Goal: Information Seeking & Learning: Learn about a topic

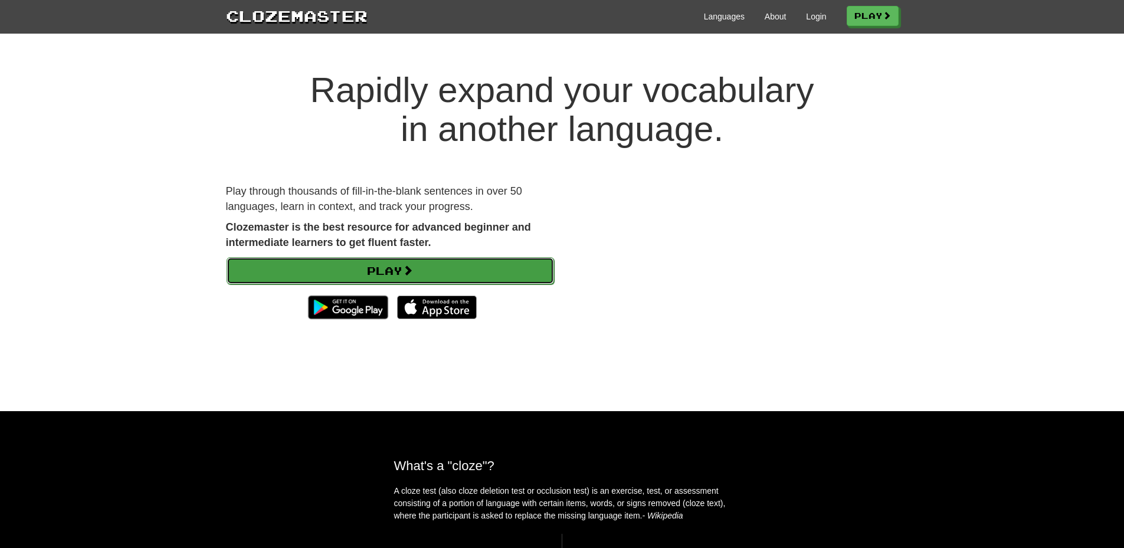
click at [373, 271] on link "Play" at bounding box center [390, 270] width 327 height 27
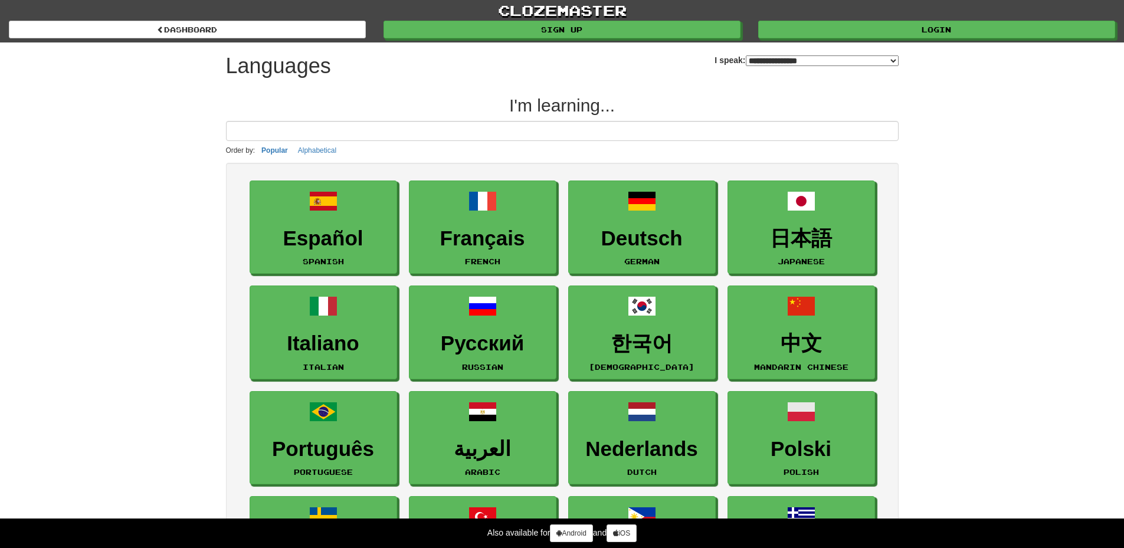
select select "*******"
click at [485, 130] on input at bounding box center [562, 131] width 672 height 20
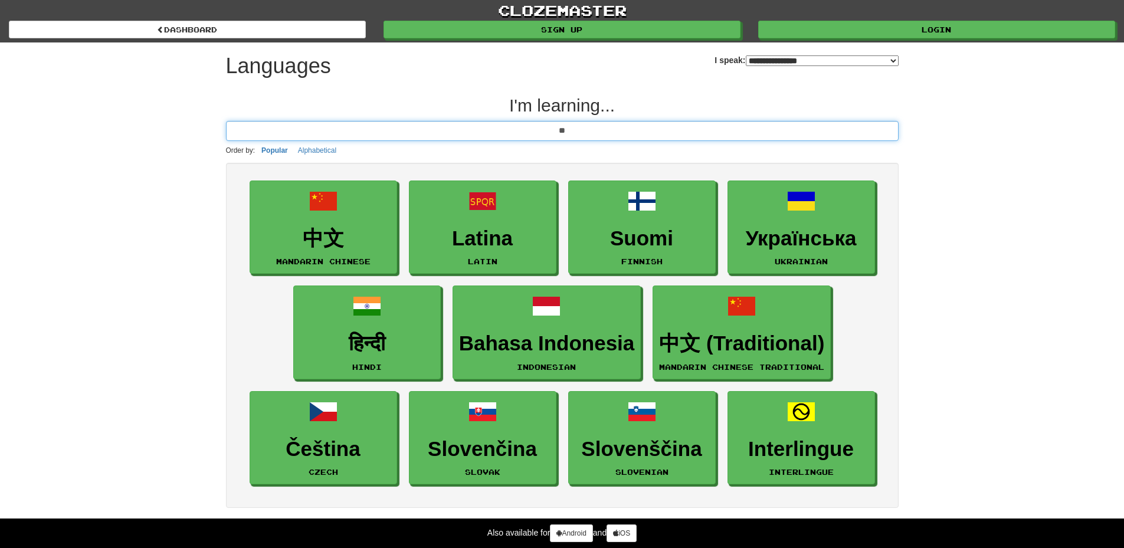
type input "*"
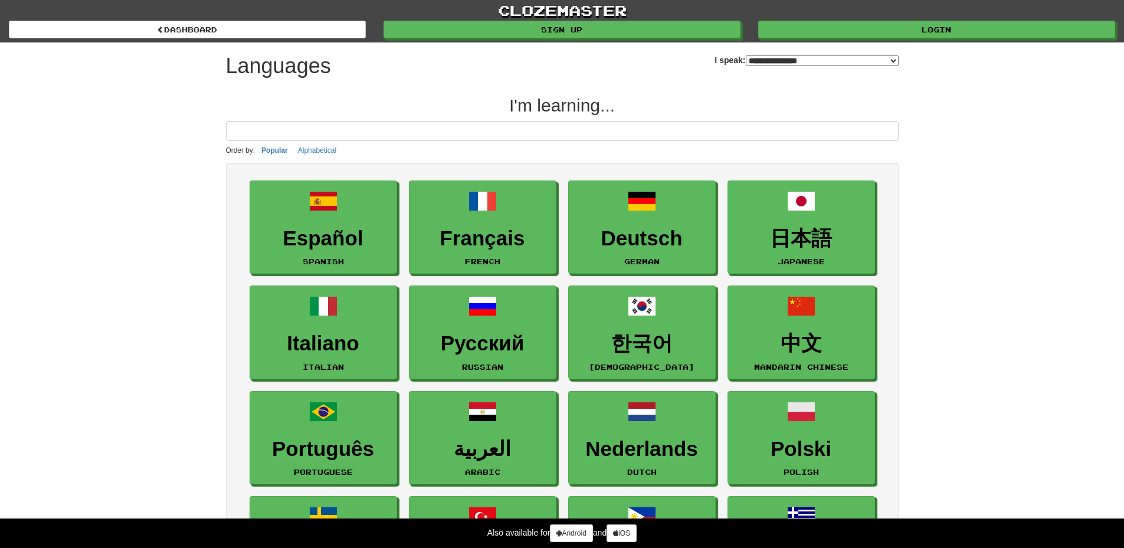
click at [774, 58] on select "**********" at bounding box center [822, 60] width 153 height 11
select select "*******"
click at [746, 55] on select "**********" at bounding box center [822, 60] width 153 height 11
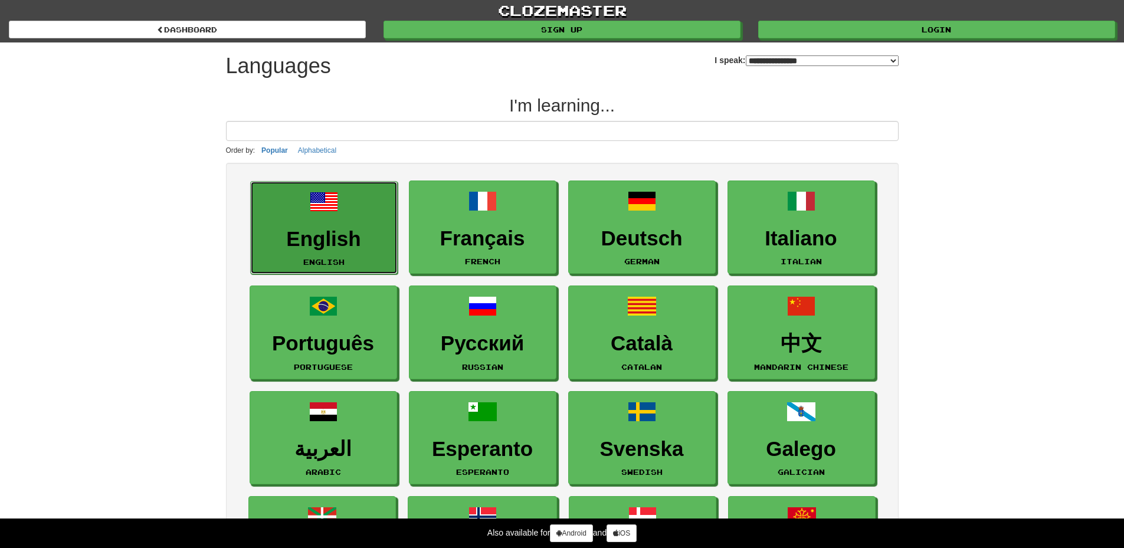
click at [336, 219] on link "English English" at bounding box center [323, 228] width 147 height 94
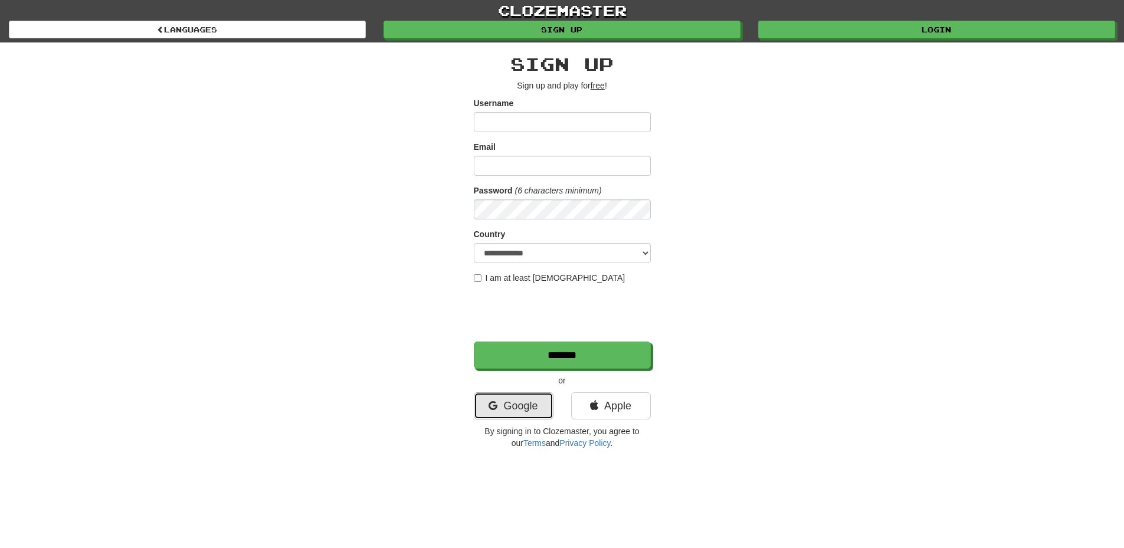
click at [531, 408] on link "Google" at bounding box center [514, 405] width 80 height 27
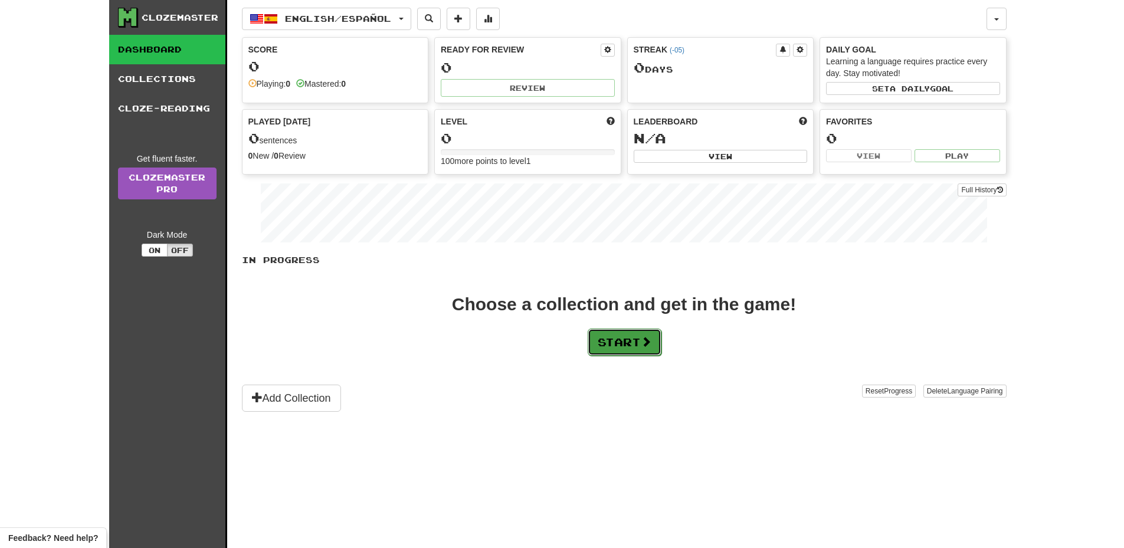
click at [622, 340] on button "Start" at bounding box center [625, 342] width 74 height 27
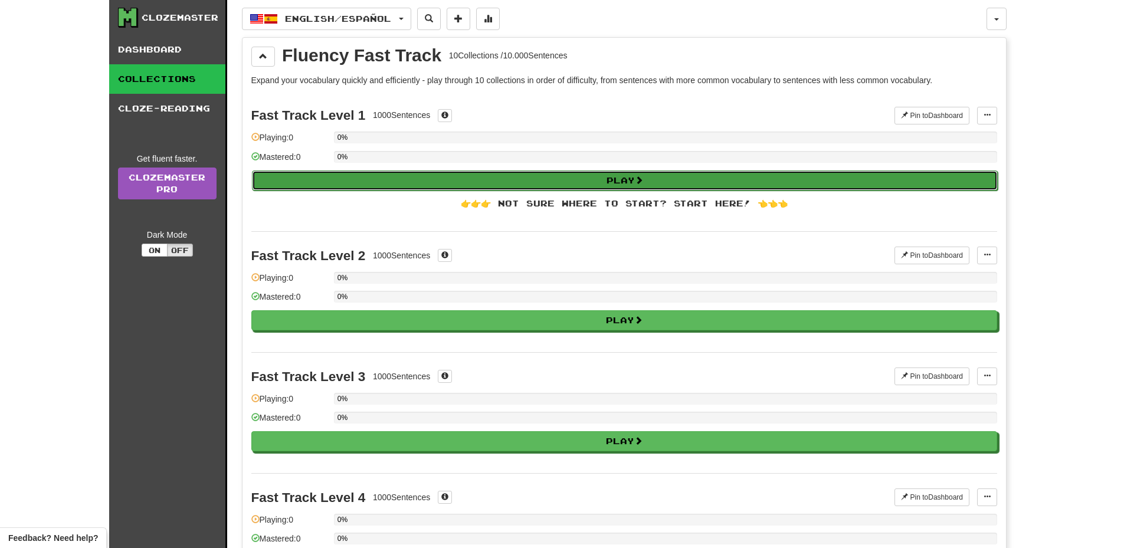
click at [610, 176] on button "Play" at bounding box center [625, 180] width 746 height 20
select select "**"
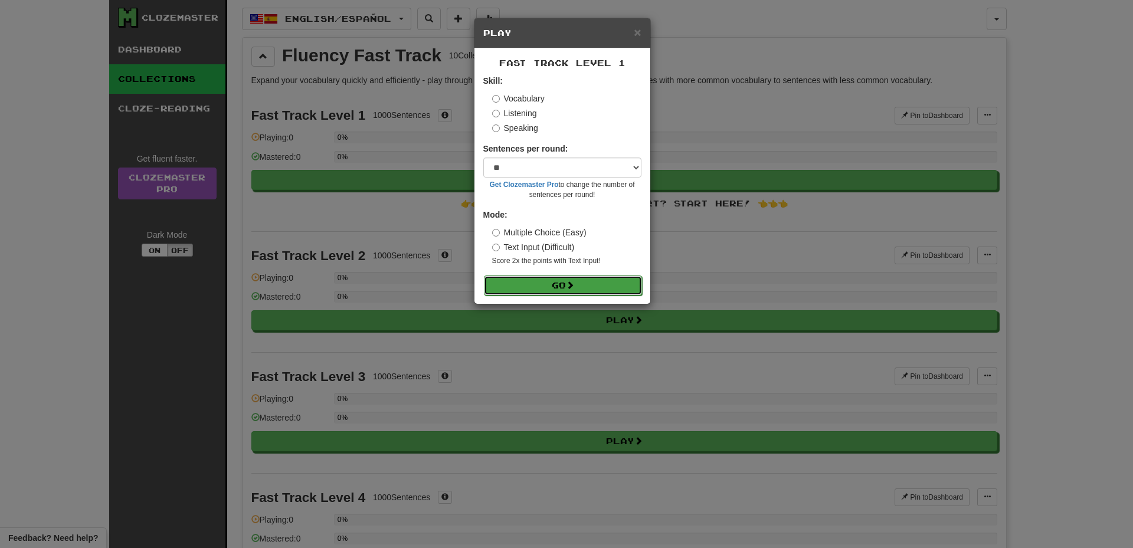
click at [567, 283] on button "Go" at bounding box center [563, 285] width 158 height 20
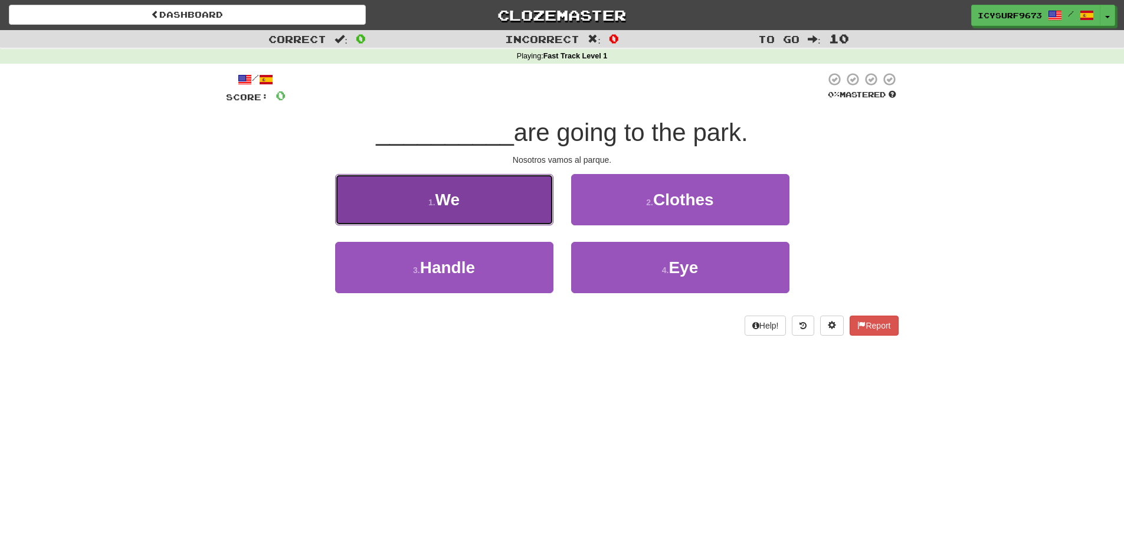
click at [503, 194] on button "1 . We" at bounding box center [444, 199] width 218 height 51
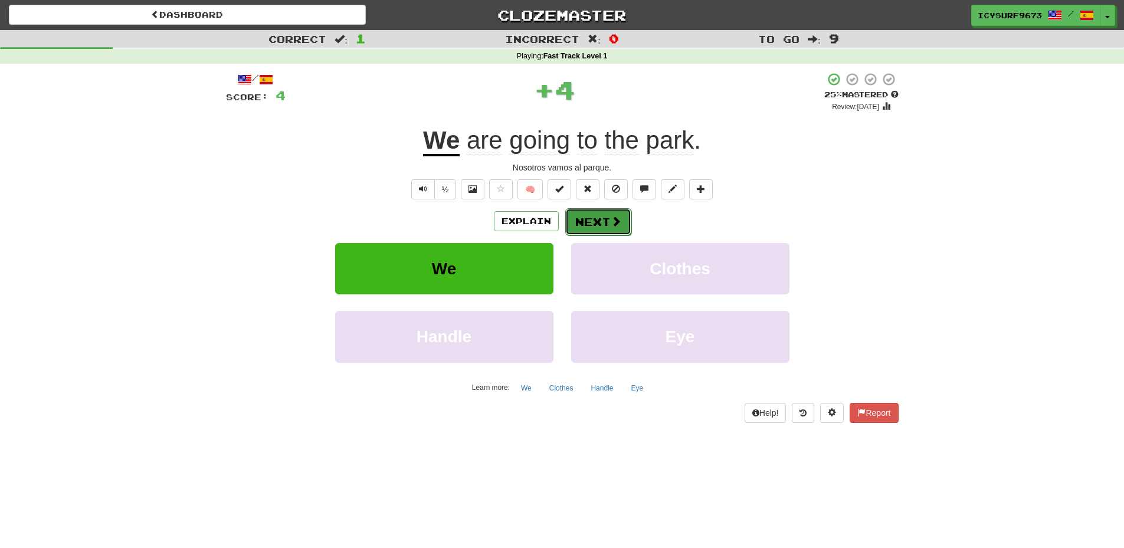
click at [586, 229] on button "Next" at bounding box center [598, 221] width 66 height 27
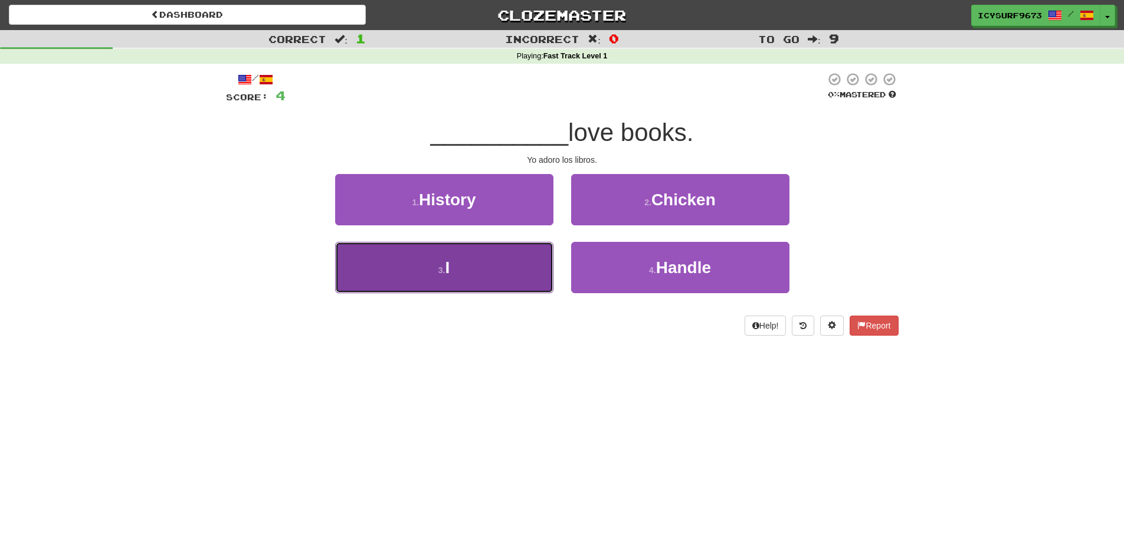
click at [520, 271] on button "3 . I" at bounding box center [444, 267] width 218 height 51
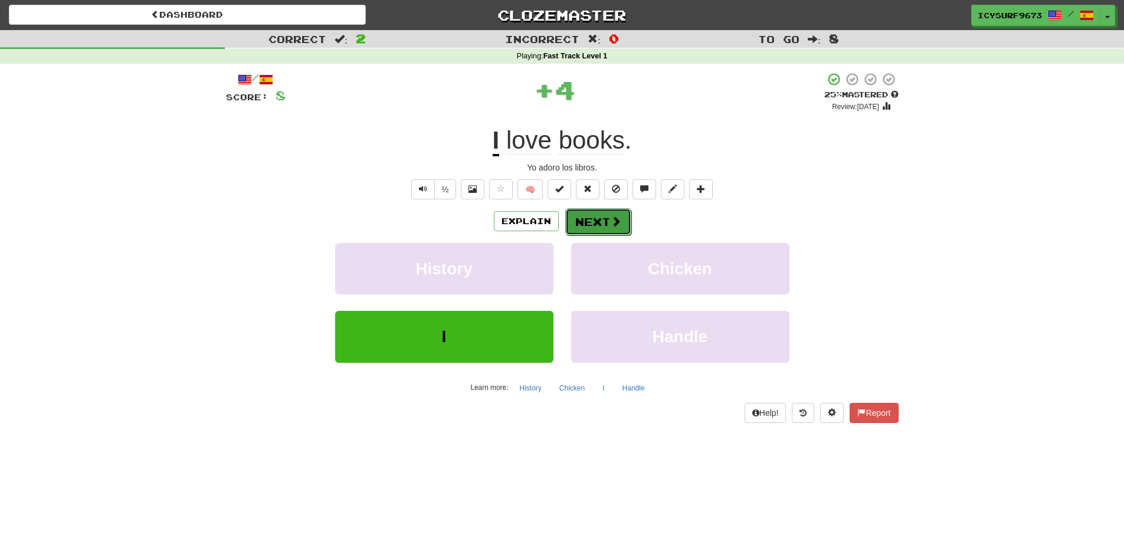
click at [607, 225] on button "Next" at bounding box center [598, 221] width 66 height 27
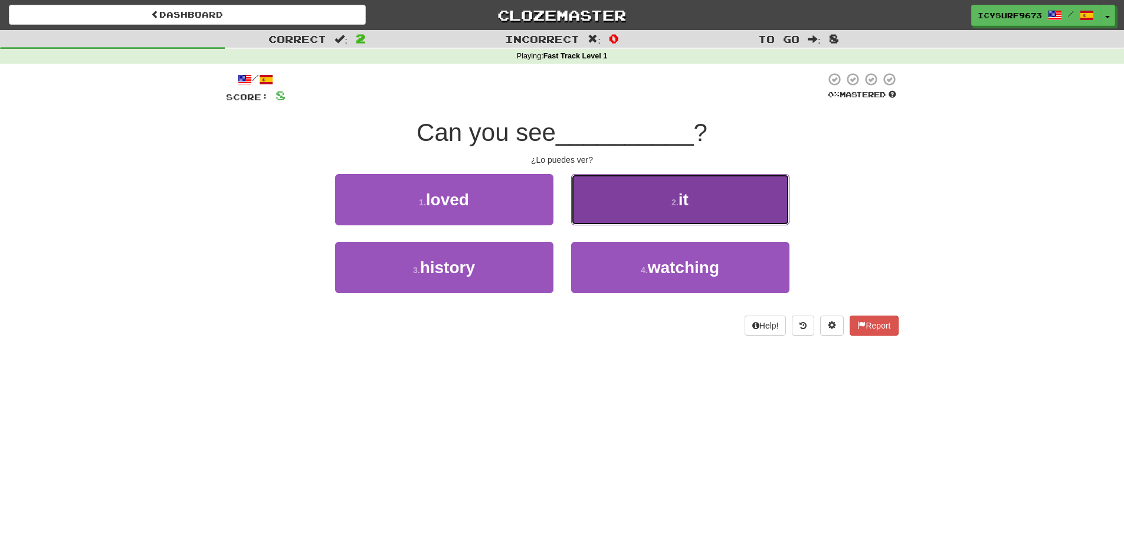
click at [625, 195] on button "2 . it" at bounding box center [680, 199] width 218 height 51
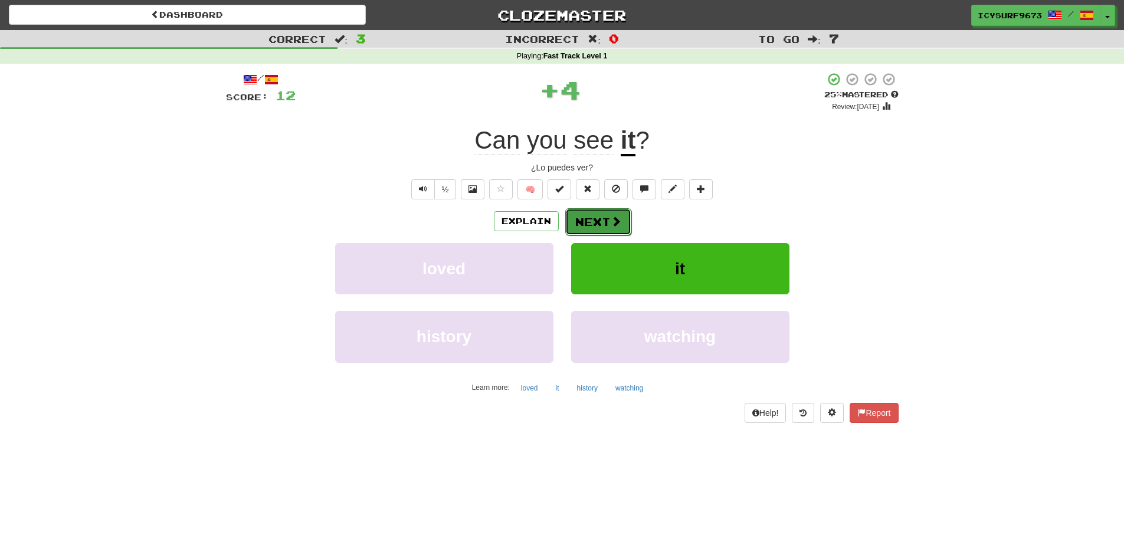
click at [606, 221] on button "Next" at bounding box center [598, 221] width 66 height 27
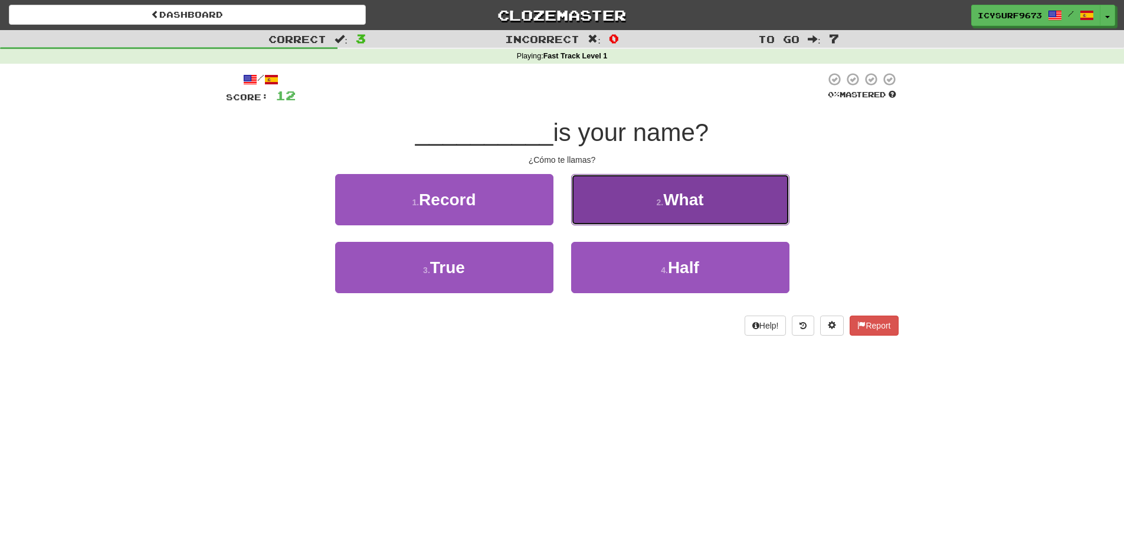
click at [690, 202] on span "What" at bounding box center [683, 200] width 40 height 18
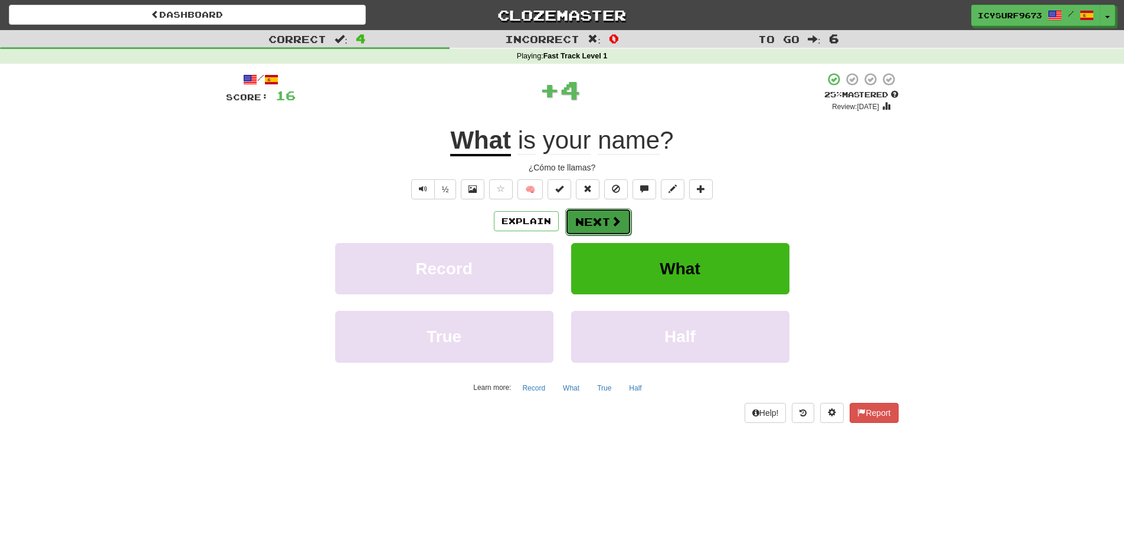
click at [587, 219] on button "Next" at bounding box center [598, 221] width 66 height 27
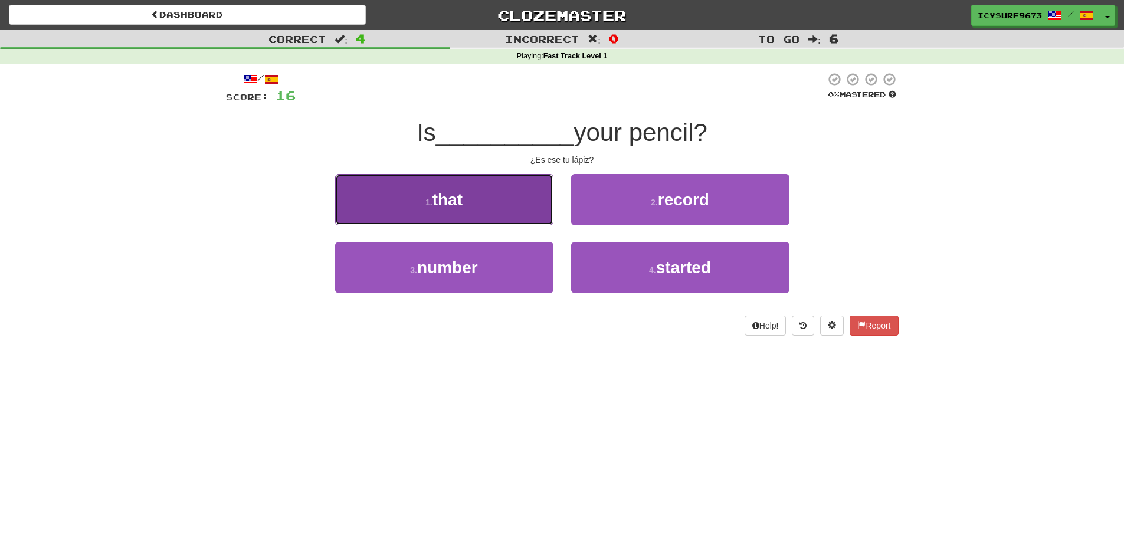
click at [507, 202] on button "1 . that" at bounding box center [444, 199] width 218 height 51
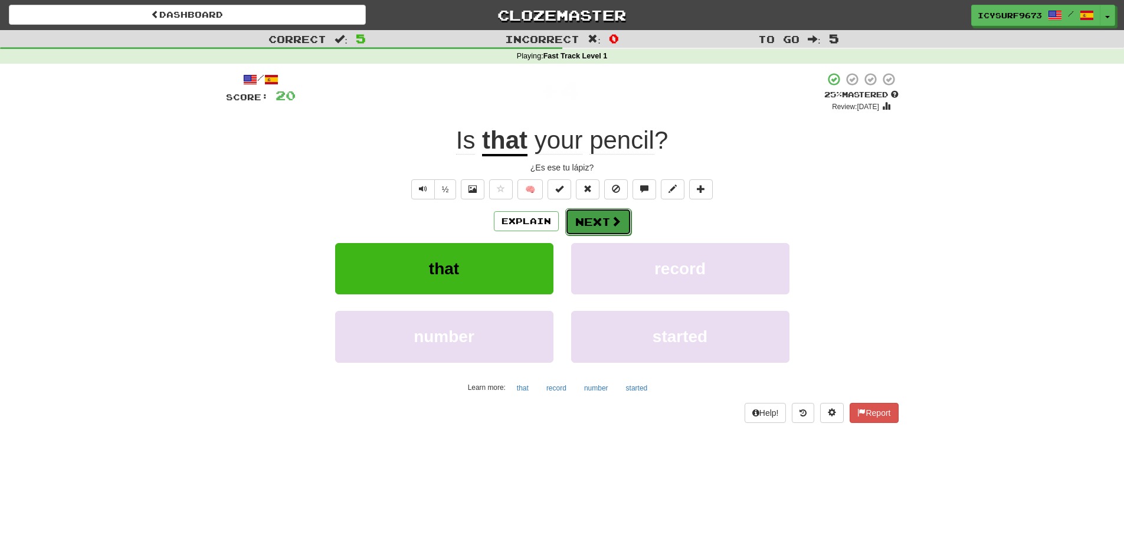
click at [600, 226] on button "Next" at bounding box center [598, 221] width 66 height 27
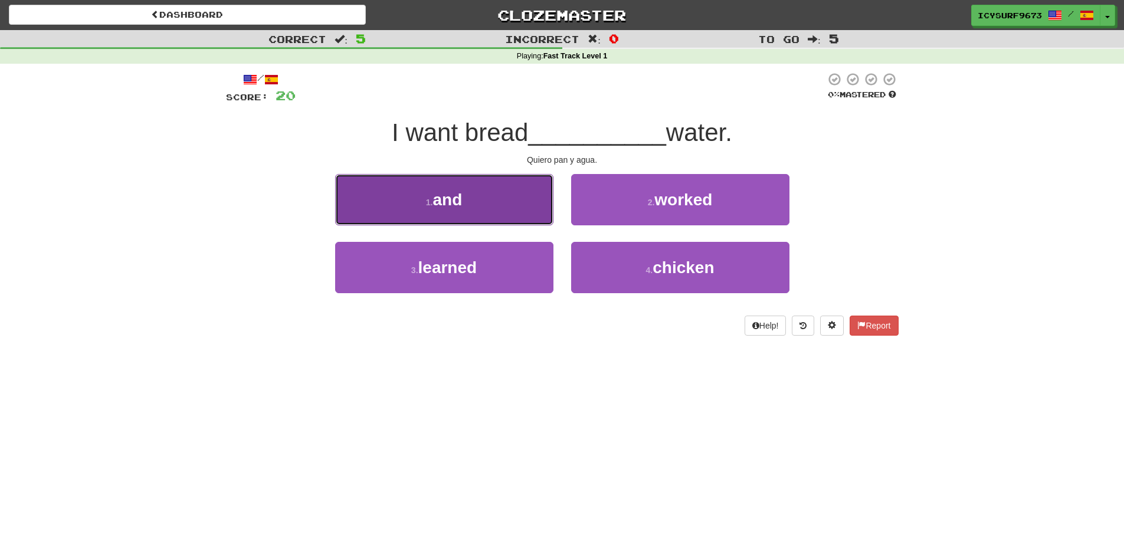
click at [487, 185] on button "1 . and" at bounding box center [444, 199] width 218 height 51
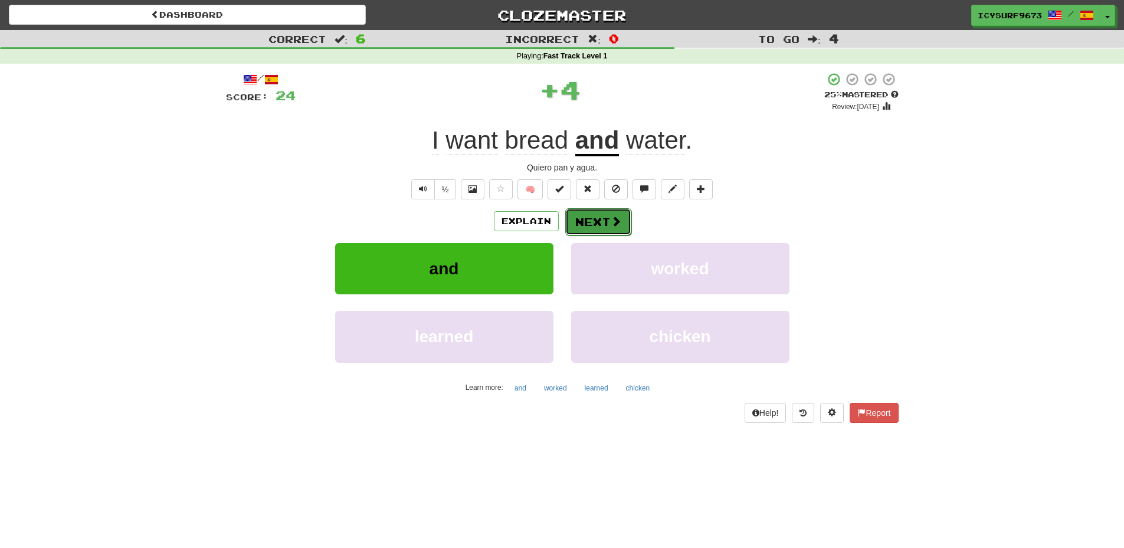
click at [590, 211] on button "Next" at bounding box center [598, 221] width 66 height 27
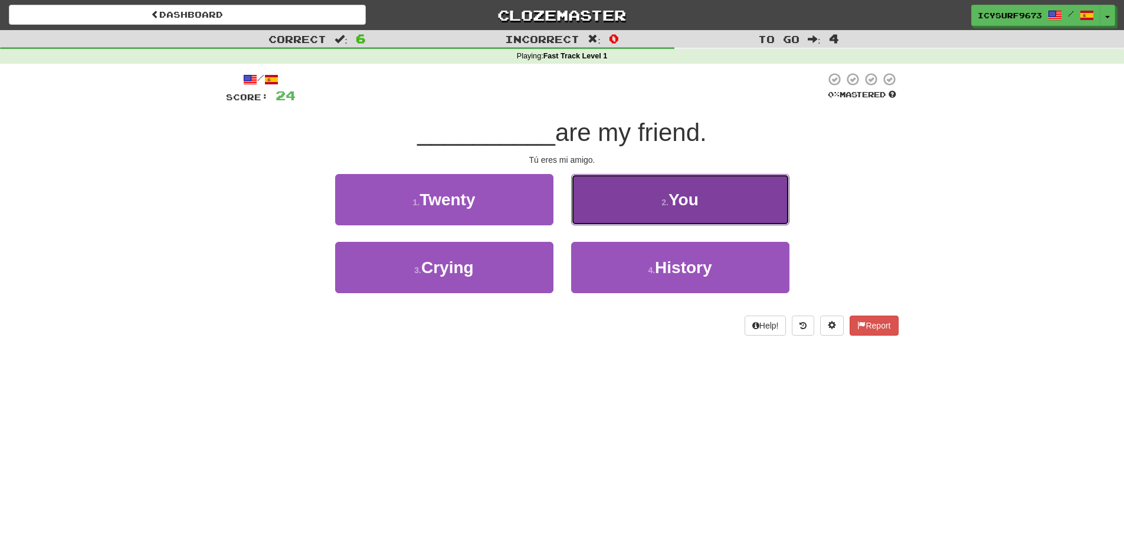
click at [632, 209] on button "2 . You" at bounding box center [680, 199] width 218 height 51
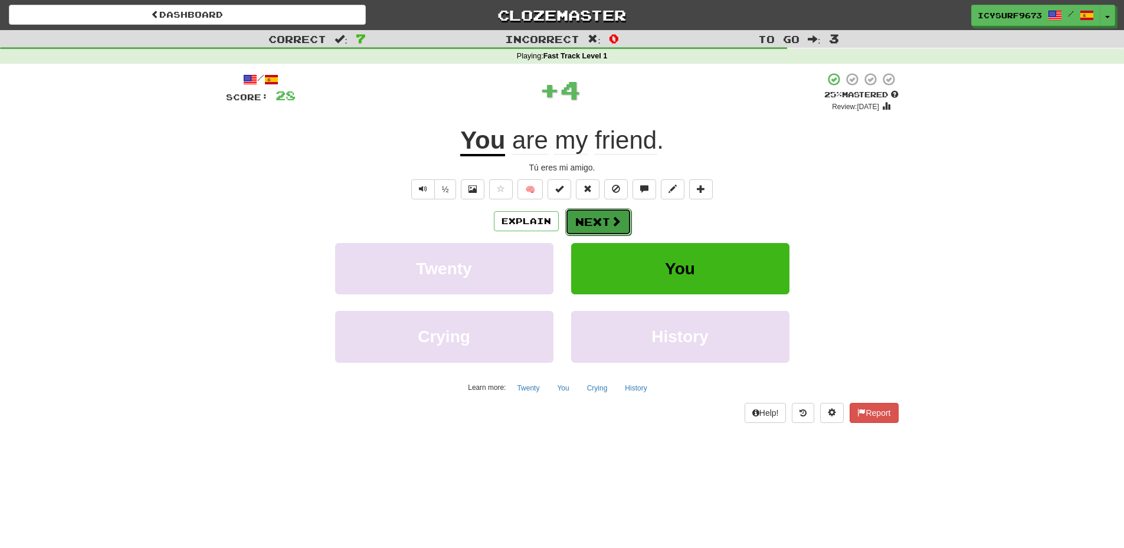
click at [588, 225] on button "Next" at bounding box center [598, 221] width 66 height 27
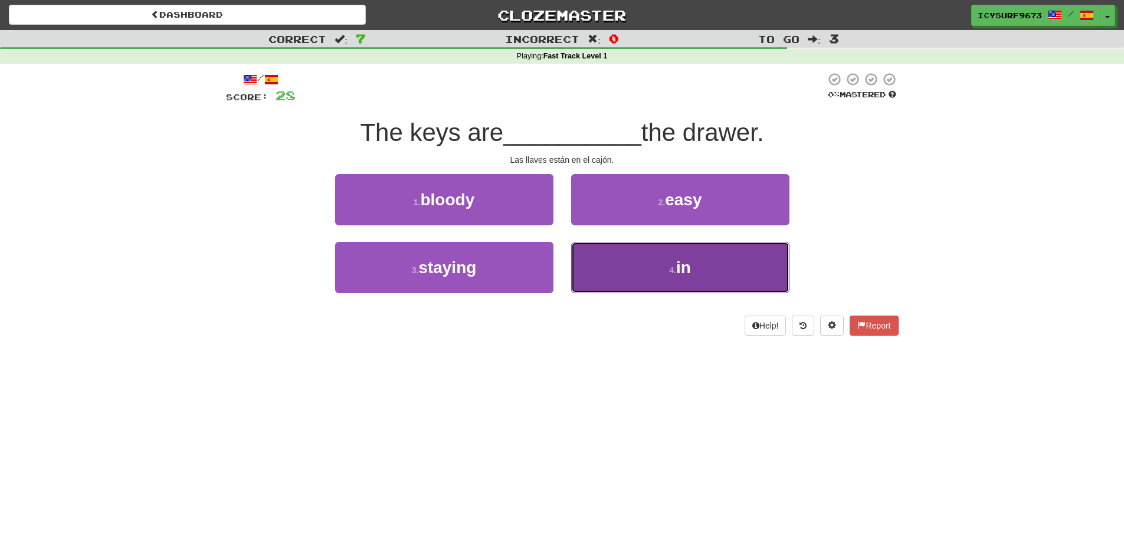
click at [680, 268] on span "in" at bounding box center [683, 267] width 15 height 18
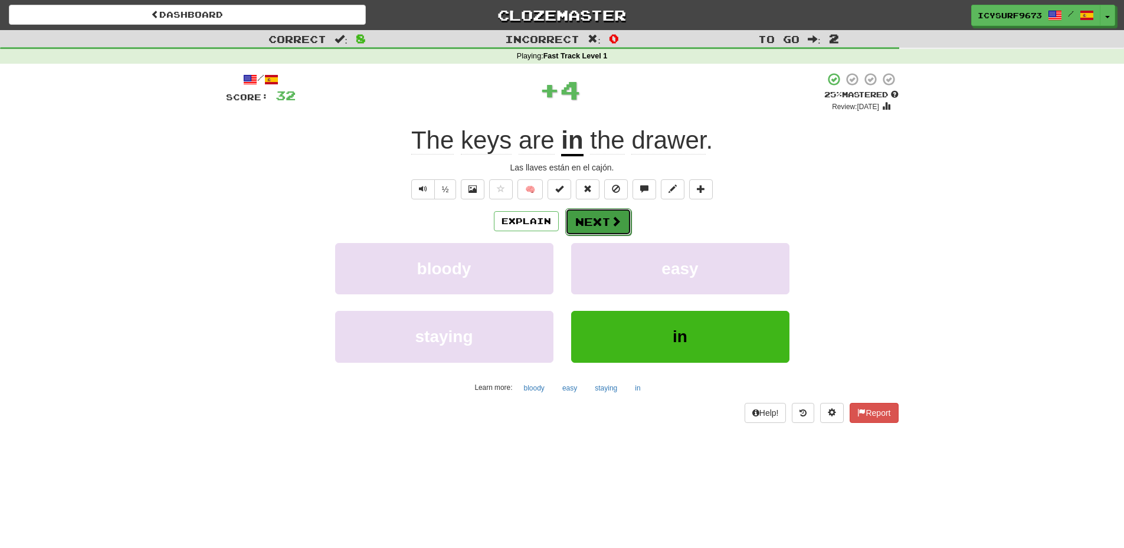
click at [612, 219] on span at bounding box center [616, 221] width 11 height 11
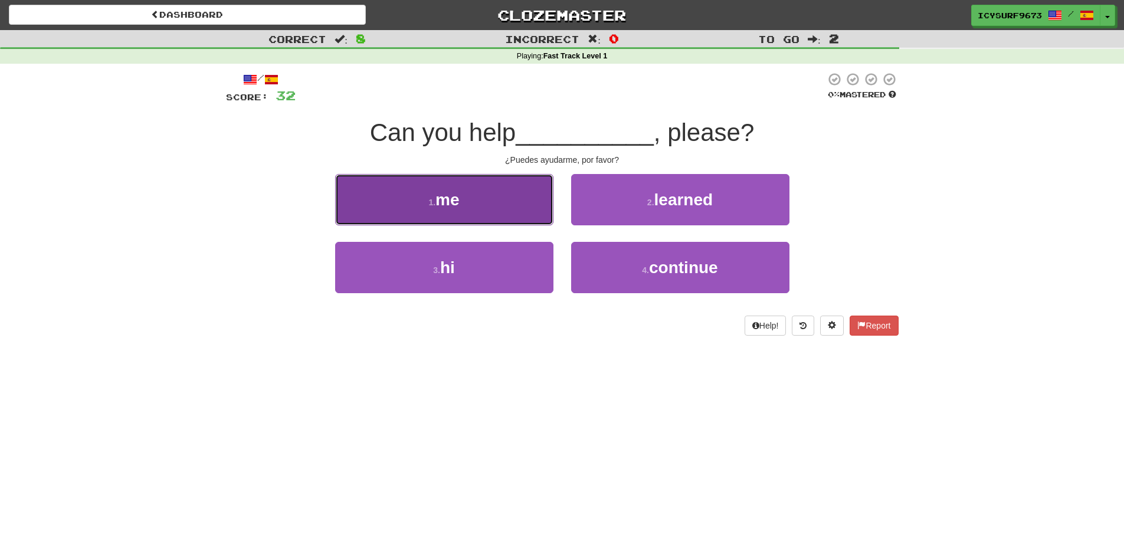
click at [543, 206] on button "1 . me" at bounding box center [444, 199] width 218 height 51
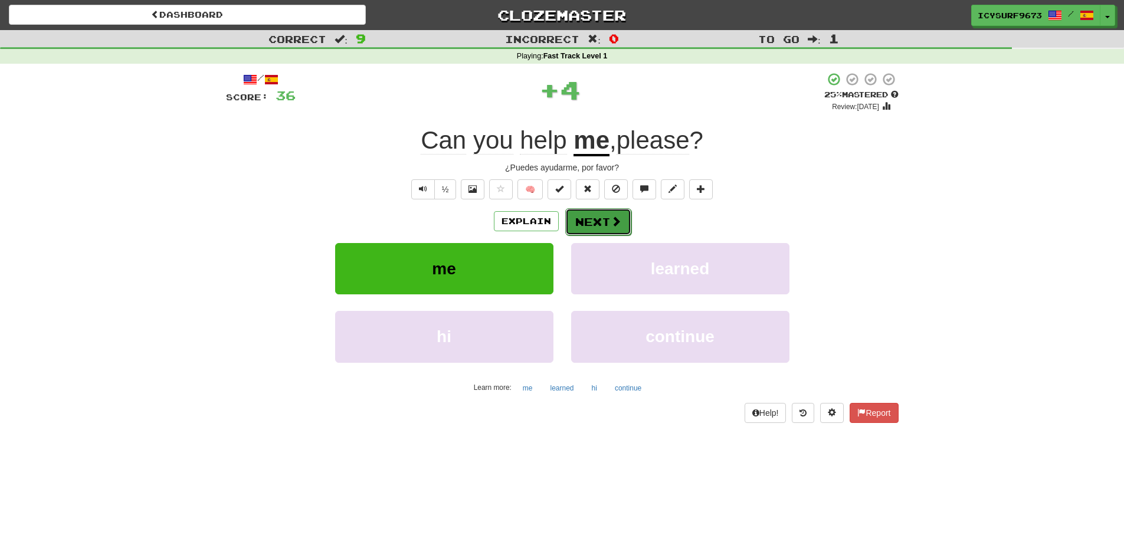
click at [615, 218] on span at bounding box center [616, 221] width 11 height 11
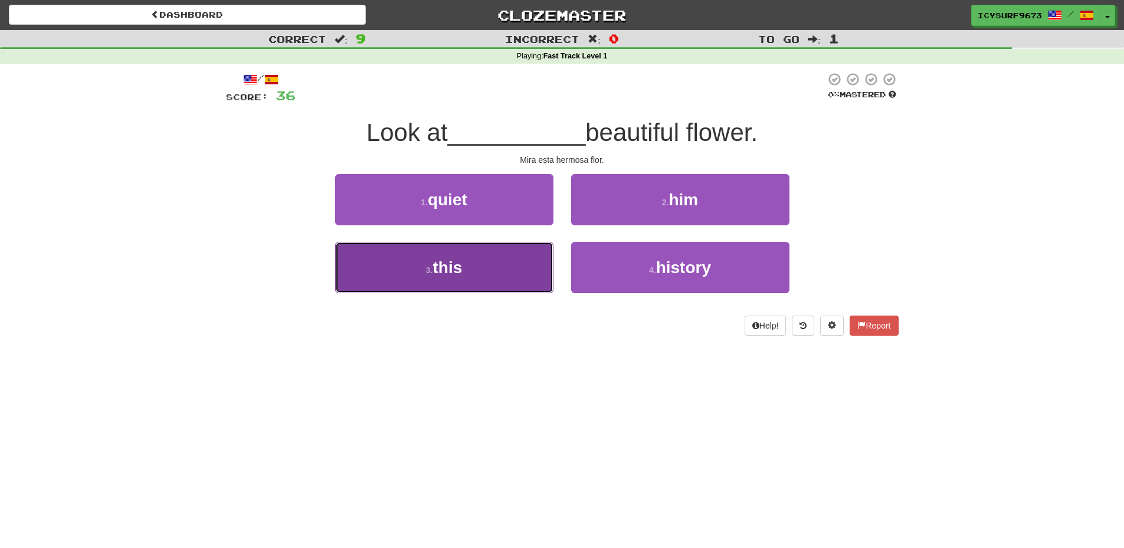
click at [499, 270] on button "3 . this" at bounding box center [444, 267] width 218 height 51
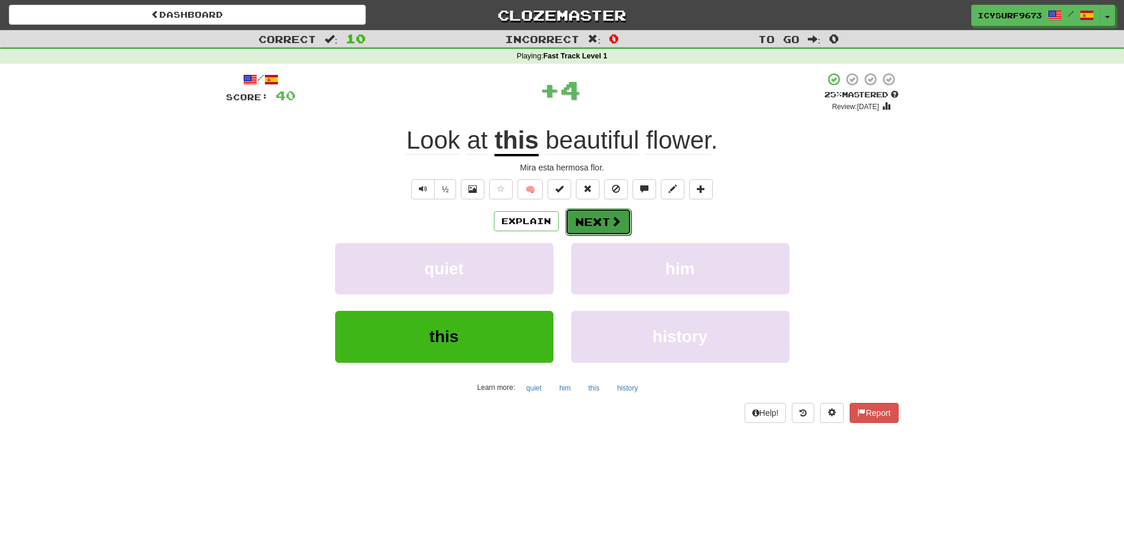
click at [590, 219] on button "Next" at bounding box center [598, 221] width 66 height 27
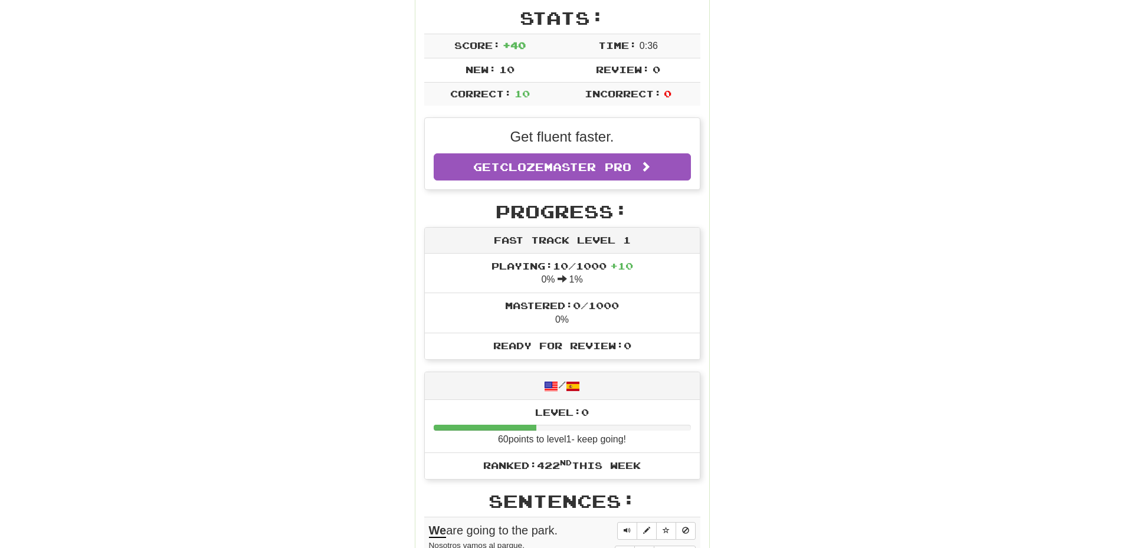
scroll to position [236, 0]
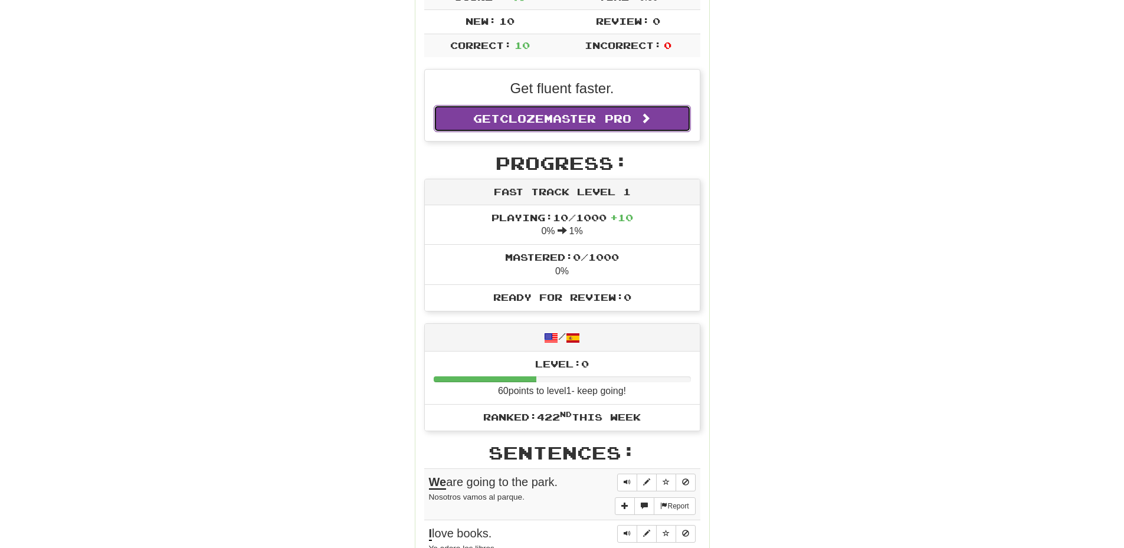
click at [562, 123] on span "Clozemaster Pro" at bounding box center [566, 118] width 132 height 13
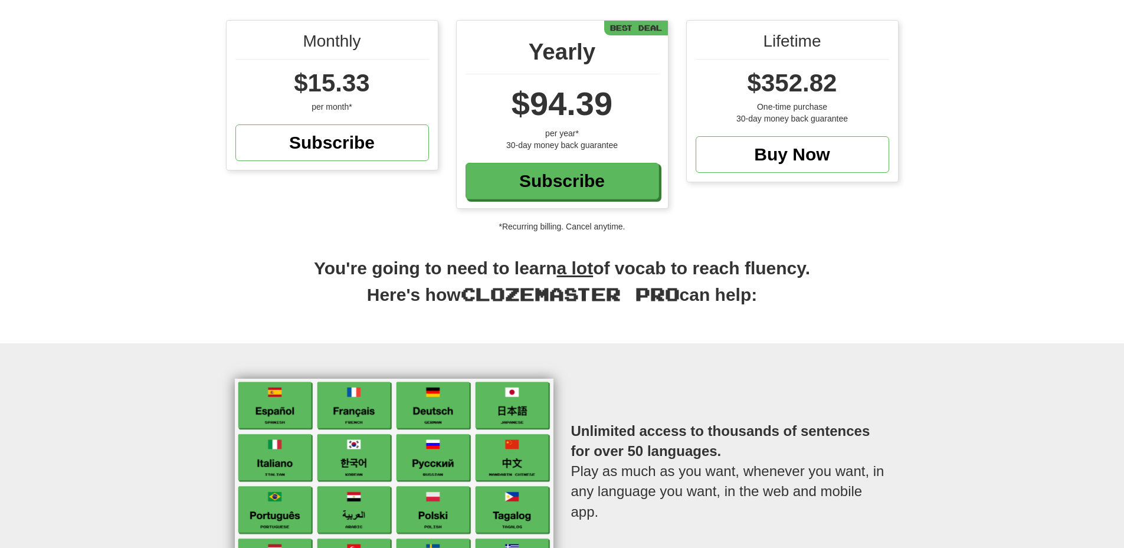
scroll to position [413, 0]
